Goal: Transaction & Acquisition: Purchase product/service

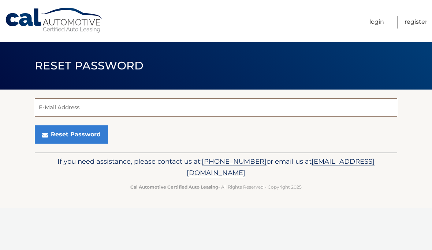
click at [46, 109] on input "E-Mail Address" at bounding box center [216, 107] width 362 height 18
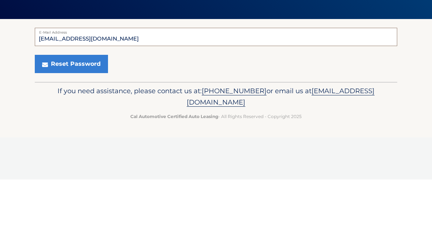
type input "[EMAIL_ADDRESS][DOMAIN_NAME]"
click at [71, 126] on button "Reset Password" at bounding box center [71, 135] width 73 height 18
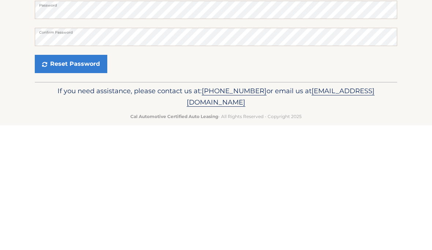
click at [412, 90] on section "E-Mail Address liquils@verizon.net Password Confirm Password Reset Password" at bounding box center [216, 148] width 432 height 117
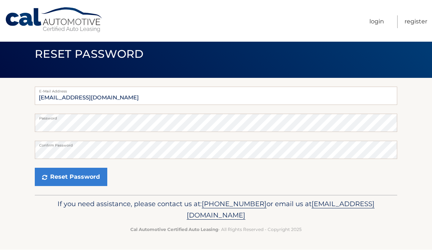
click at [75, 177] on button "Reset Password" at bounding box center [71, 177] width 72 height 18
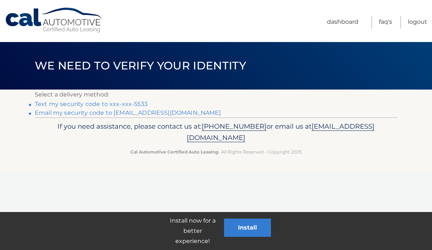
click at [123, 103] on link "Text my security code to xxx-xxx-5533" at bounding box center [91, 104] width 113 height 7
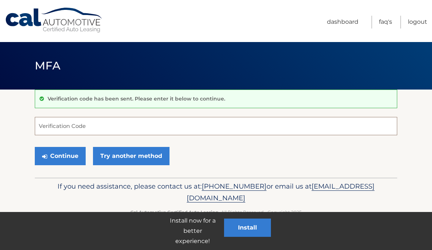
click at [48, 120] on input "Verification Code" at bounding box center [216, 126] width 362 height 18
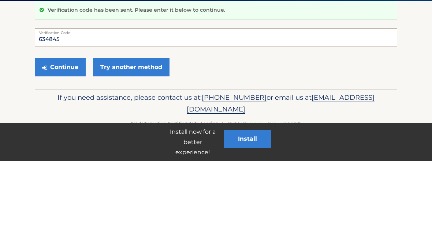
type input "634845"
click at [424, 90] on section "Verification code has been sent. Please enter it below to continue. 634845 Veri…" at bounding box center [216, 134] width 432 height 88
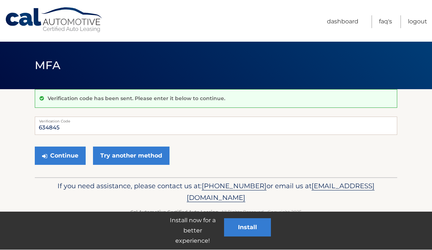
click at [60, 159] on button "Continue" at bounding box center [60, 156] width 51 height 18
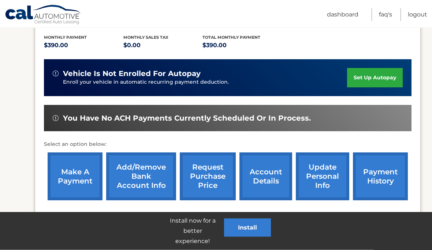
scroll to position [153, 0]
click at [73, 176] on link "make a payment" at bounding box center [75, 177] width 55 height 48
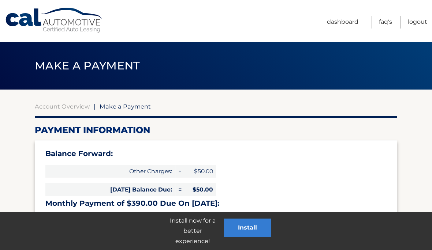
select select "ZWI5NGJlNTktZDE3Yi00NDYyLTliNTctZmMyNzQzZTljNmQx"
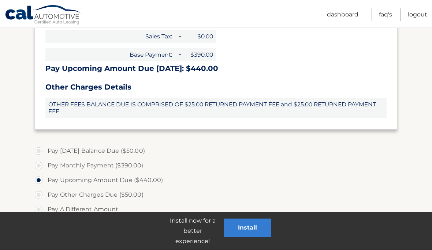
scroll to position [195, 0]
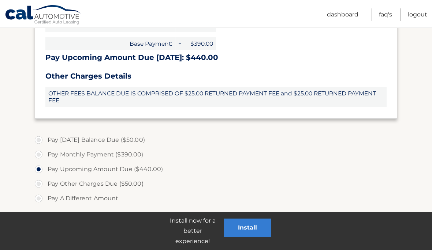
click at [315, 154] on label "Pay Monthly Payment ($390.00)" at bounding box center [216, 154] width 362 height 15
click at [45, 154] on input "Pay Monthly Payment ($390.00)" at bounding box center [41, 153] width 7 height 12
radio input "true"
type input "390.00"
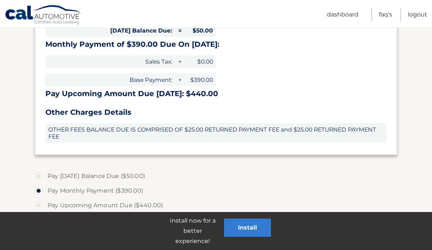
scroll to position [158, 0]
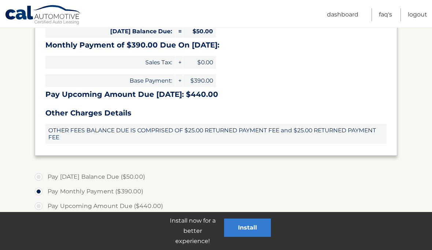
click at [248, 223] on button "Install" at bounding box center [247, 228] width 47 height 18
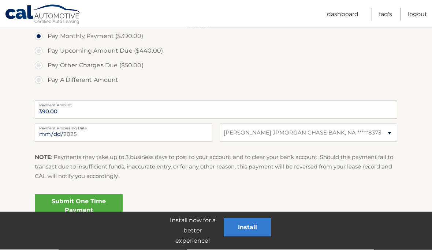
scroll to position [313, 0]
click at [80, 105] on label "Payment Amount" at bounding box center [216, 104] width 362 height 6
click at [80, 105] on input "390.00" at bounding box center [216, 110] width 362 height 18
click at [39, 111] on input "390.00" at bounding box center [216, 110] width 362 height 18
click at [97, 207] on link "Submit One Time Payment" at bounding box center [79, 206] width 88 height 23
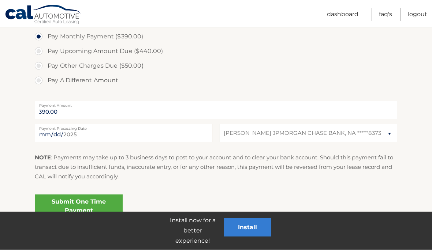
scroll to position [314, 0]
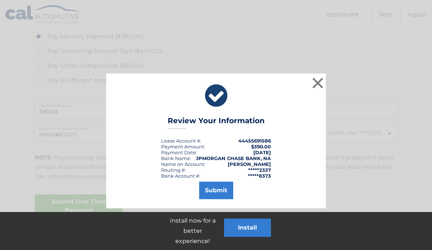
click at [218, 191] on button "Submit" at bounding box center [216, 191] width 34 height 18
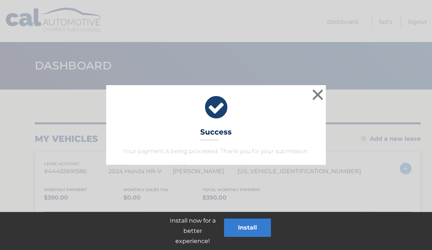
click at [318, 96] on button "×" at bounding box center [317, 94] width 15 height 15
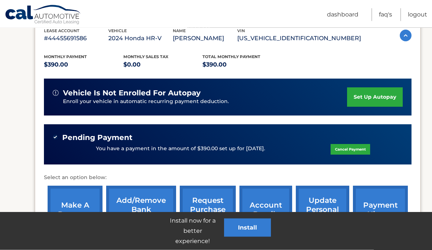
scroll to position [133, 0]
click at [417, 14] on link "Logout" at bounding box center [417, 14] width 19 height 13
